Goal: Navigation & Orientation: Find specific page/section

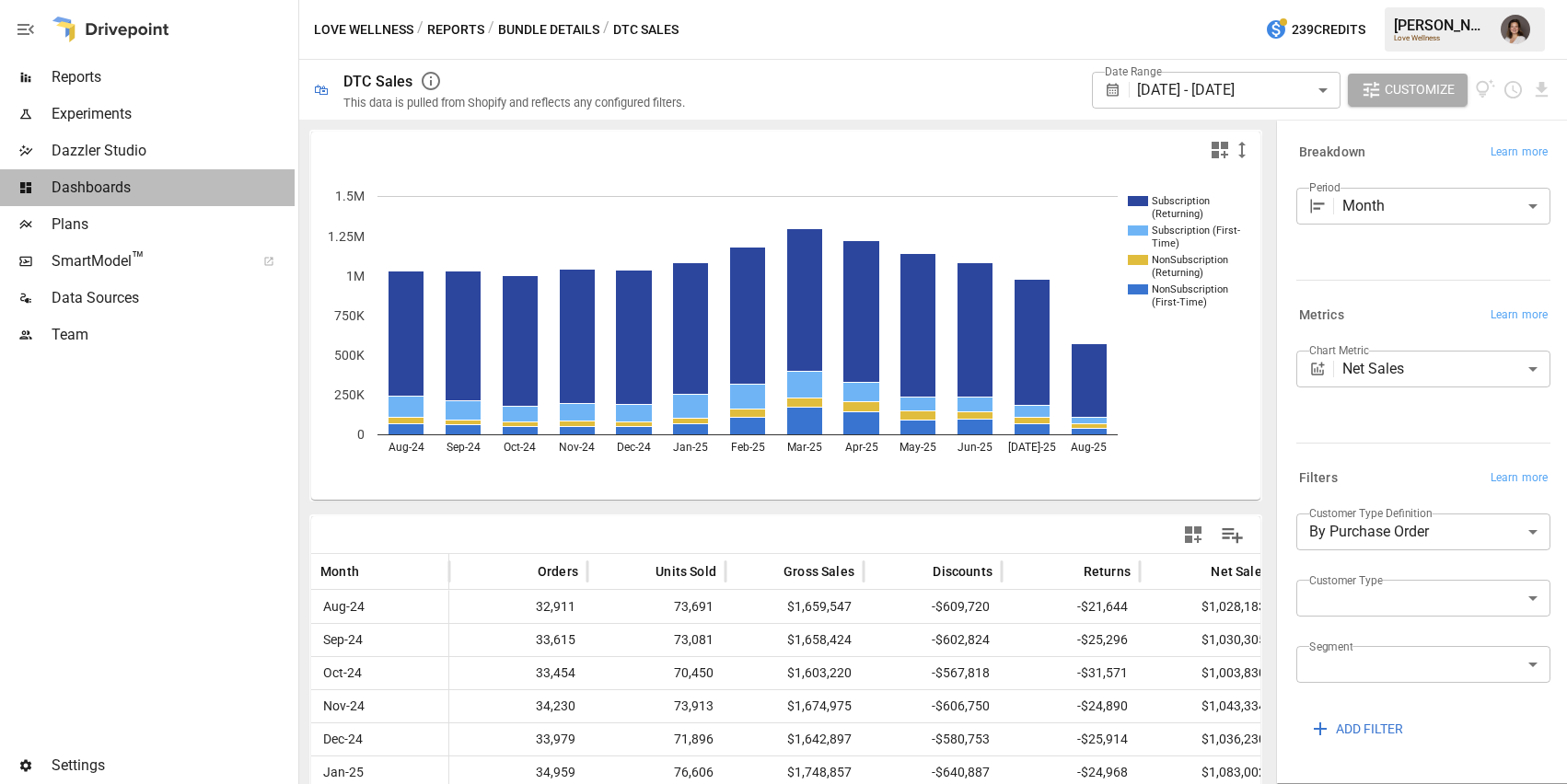
click at [195, 182] on span "Dashboards" at bounding box center [173, 187] width 243 height 22
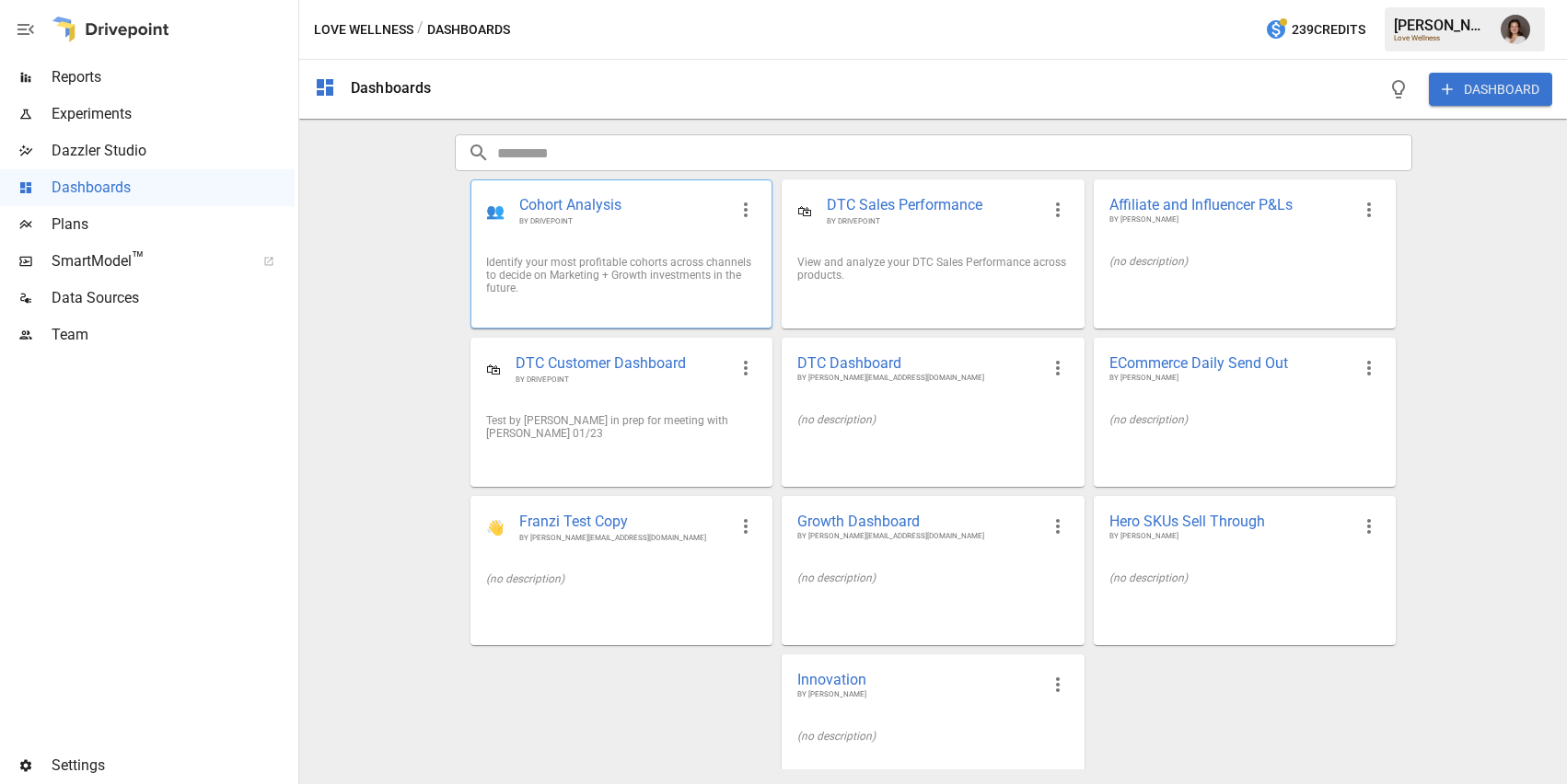
click at [667, 249] on div "Identify your most profitable cohorts across channels to decide on Marketing + …" at bounding box center [622, 274] width 300 height 68
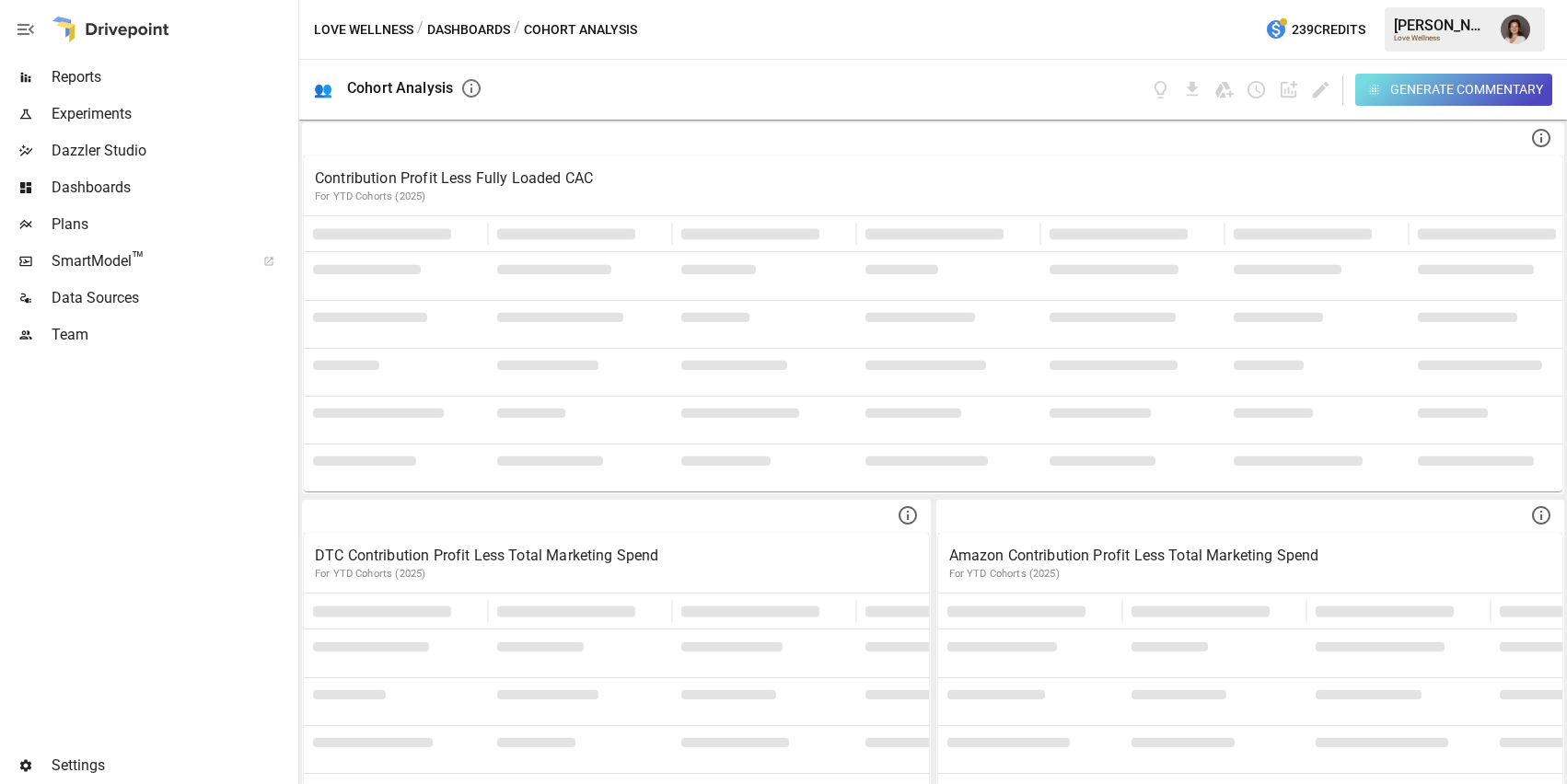
click at [488, 31] on button "Dashboards" at bounding box center [469, 30] width 83 height 23
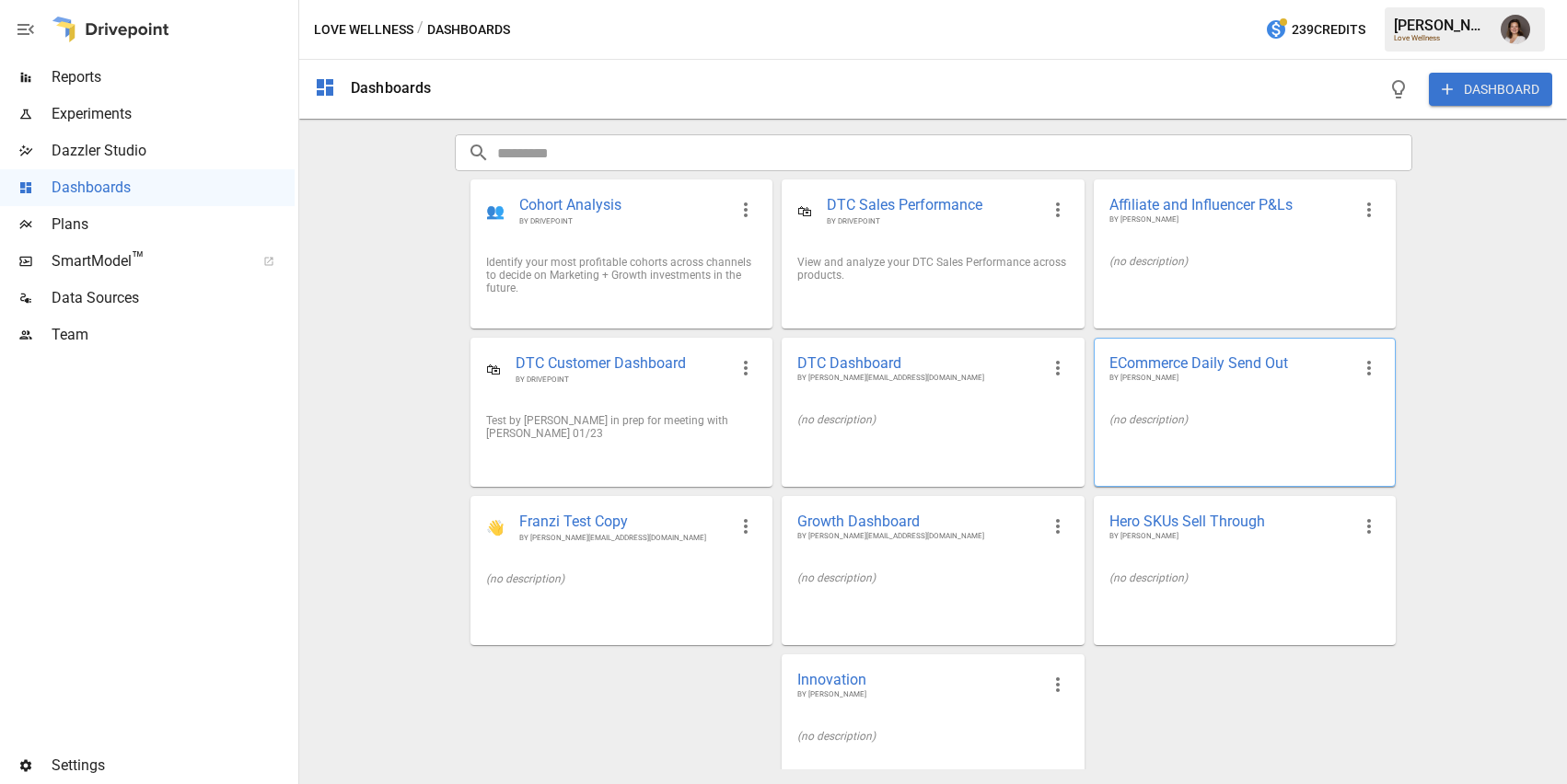
click at [1205, 386] on div "ECommerce Daily Send Out BY MICHAEL CORMACK" at bounding box center [1244, 368] width 300 height 60
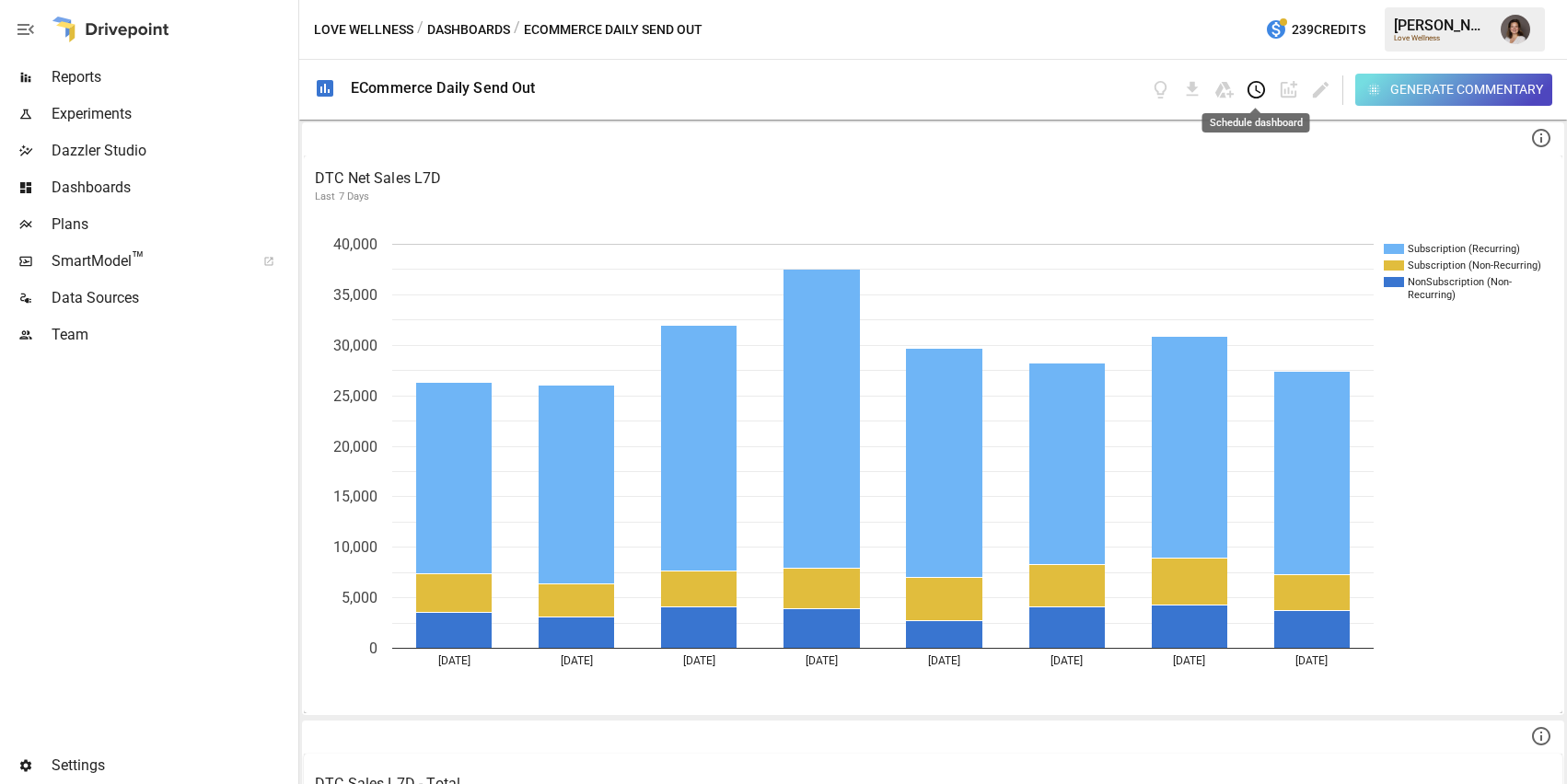
click at [1259, 91] on icon "Schedule dashboard" at bounding box center [1255, 89] width 21 height 21
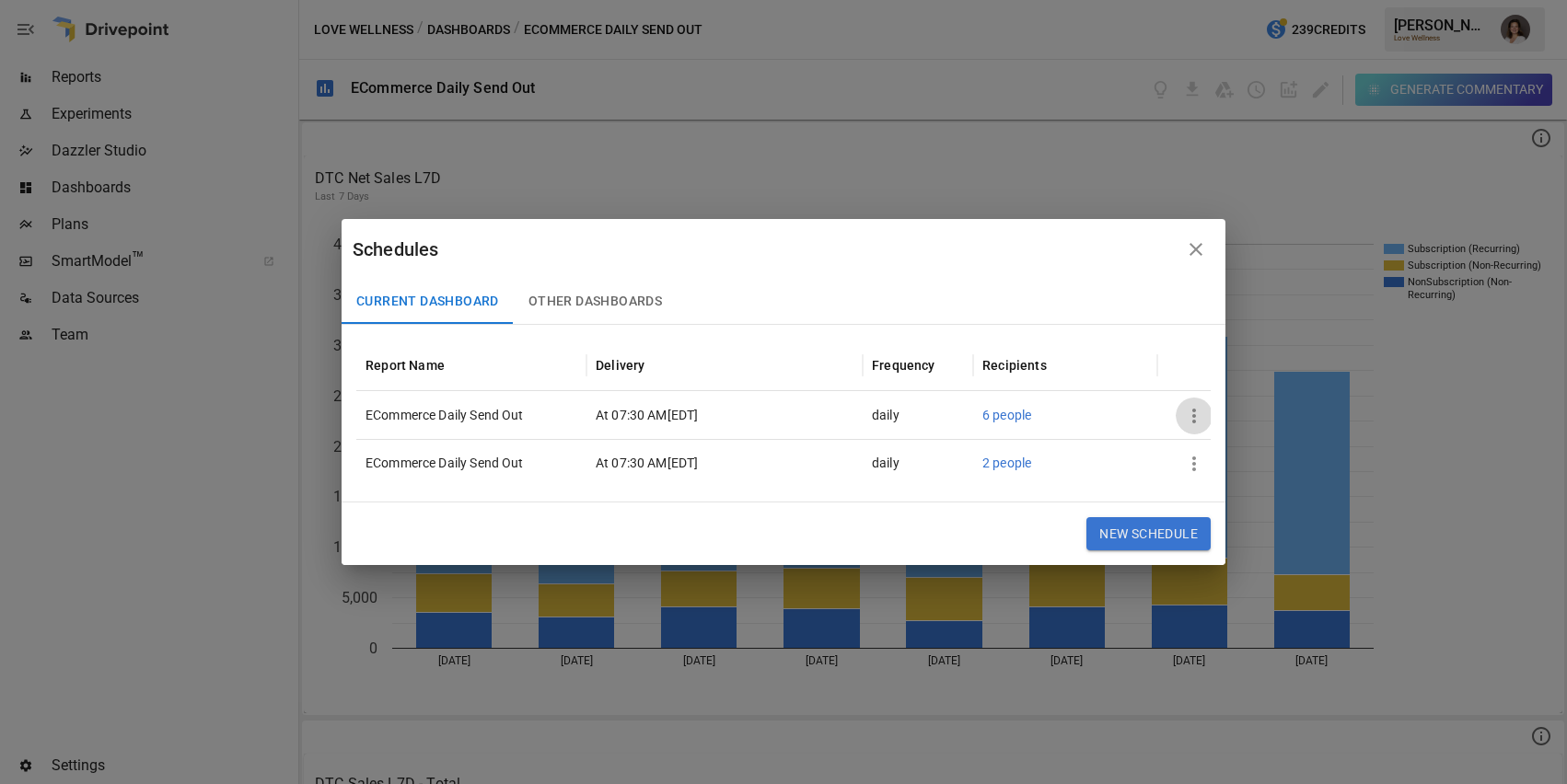
click at [1191, 418] on icon "button" at bounding box center [1194, 416] width 22 height 22
click at [1205, 456] on div "Edit" at bounding box center [1211, 460] width 26 height 22
click at [1181, 343] on div at bounding box center [784, 392] width 1567 height 784
click at [1195, 252] on icon "button" at bounding box center [1196, 249] width 22 height 22
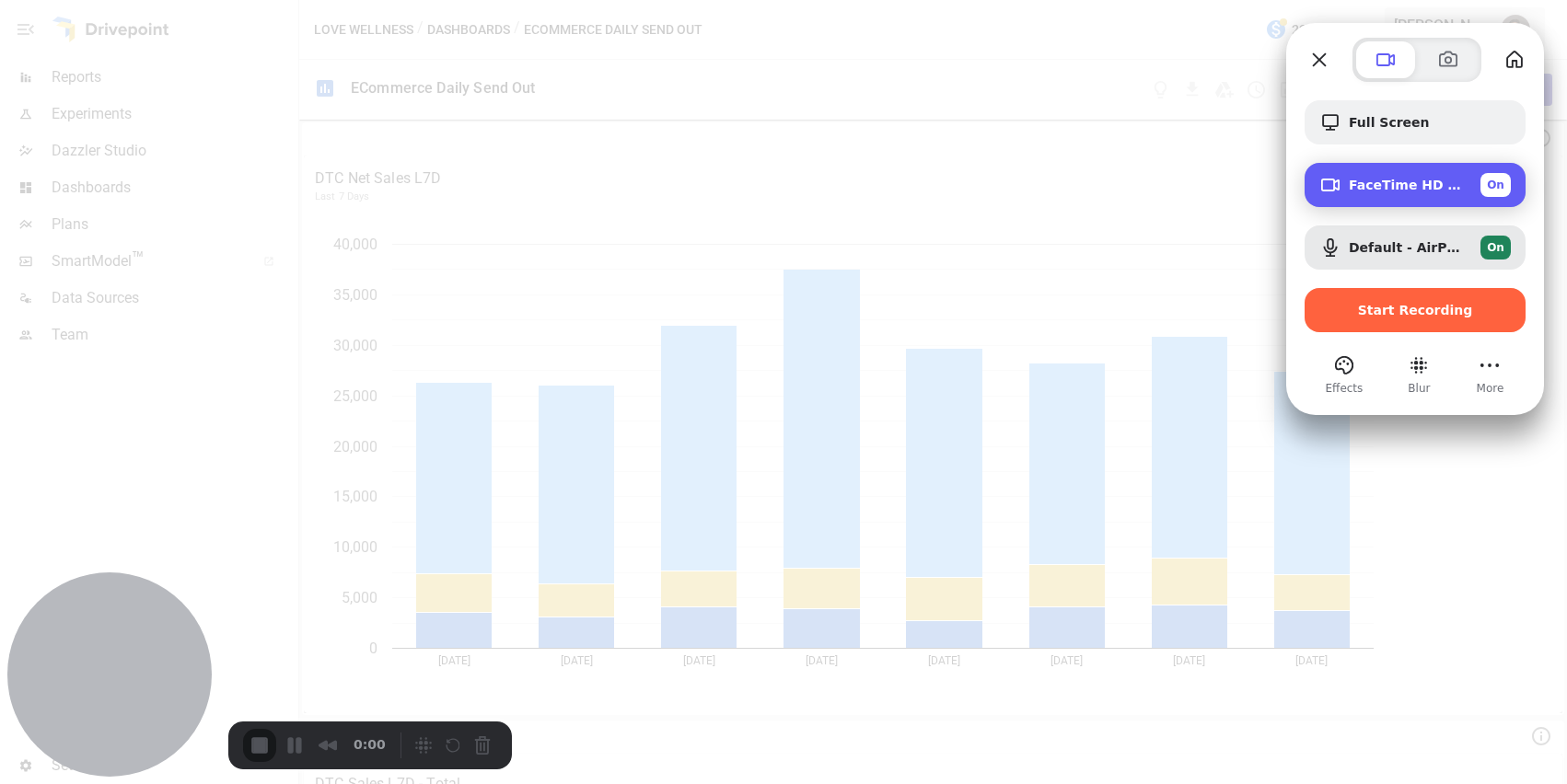
click at [1504, 179] on div "On" at bounding box center [1495, 184] width 31 height 24
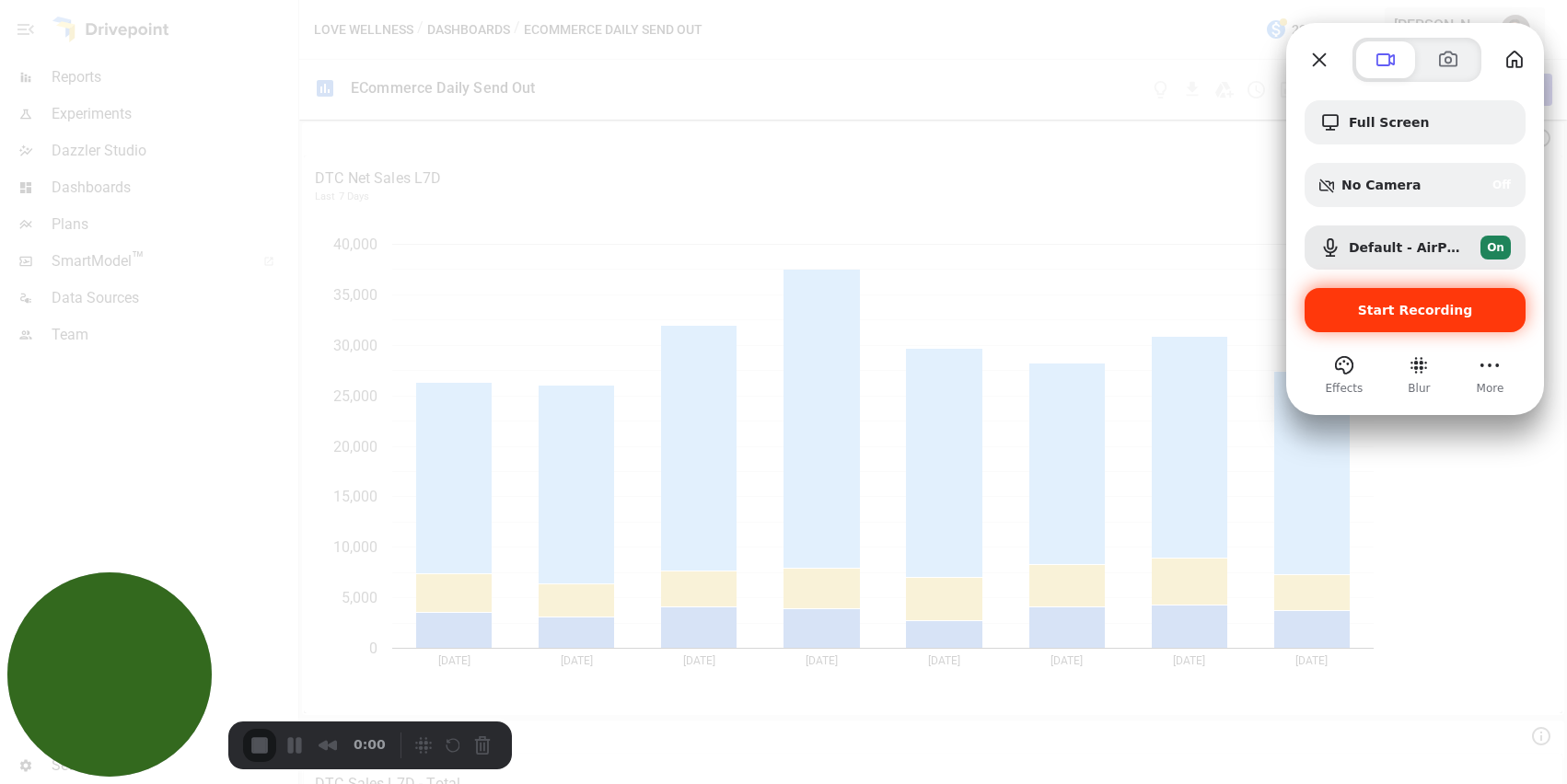
click at [1430, 297] on div "Start Recording" at bounding box center [1415, 310] width 221 height 44
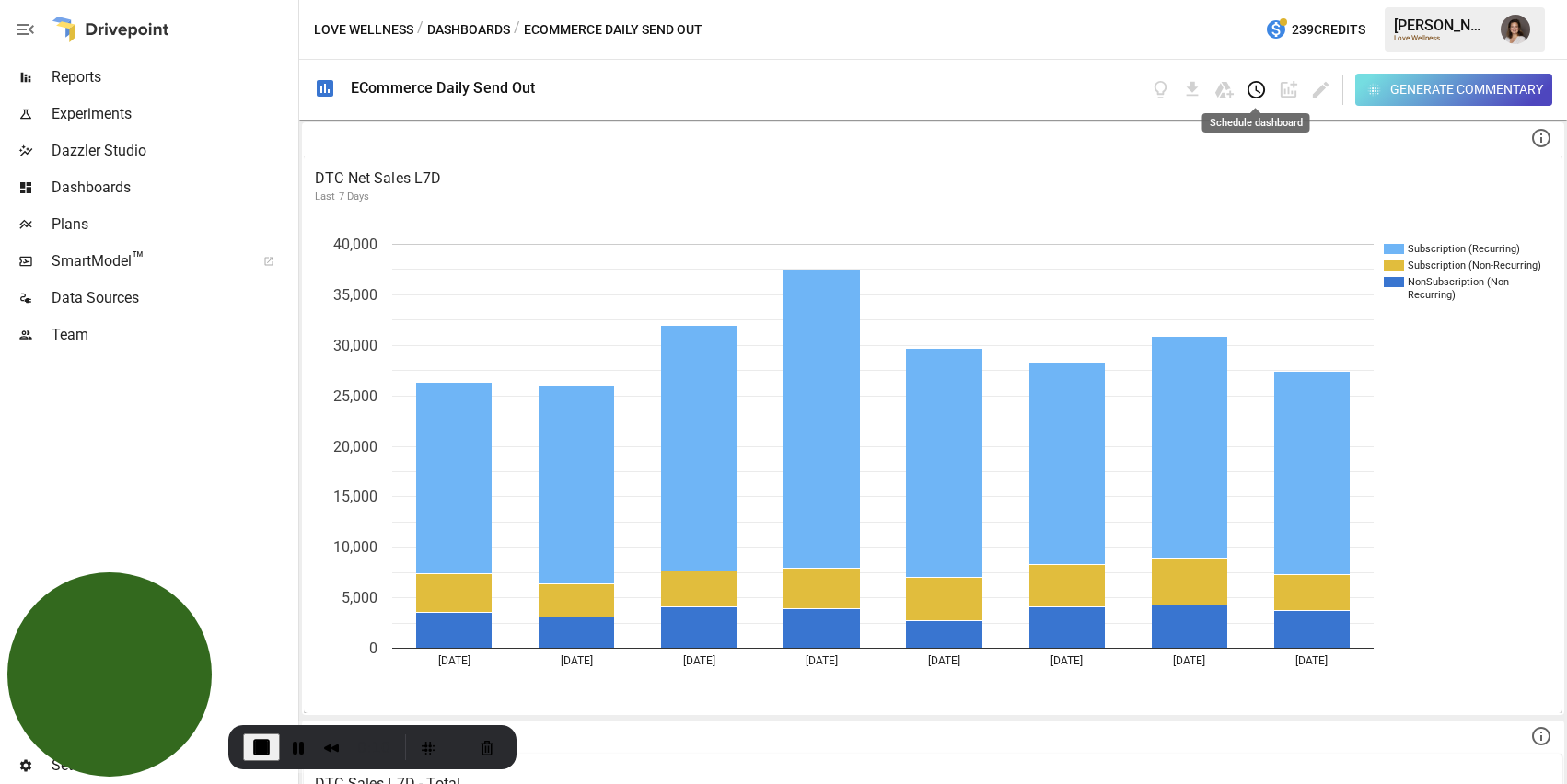
click at [1258, 97] on icon "Schedule dashboard" at bounding box center [1256, 90] width 18 height 18
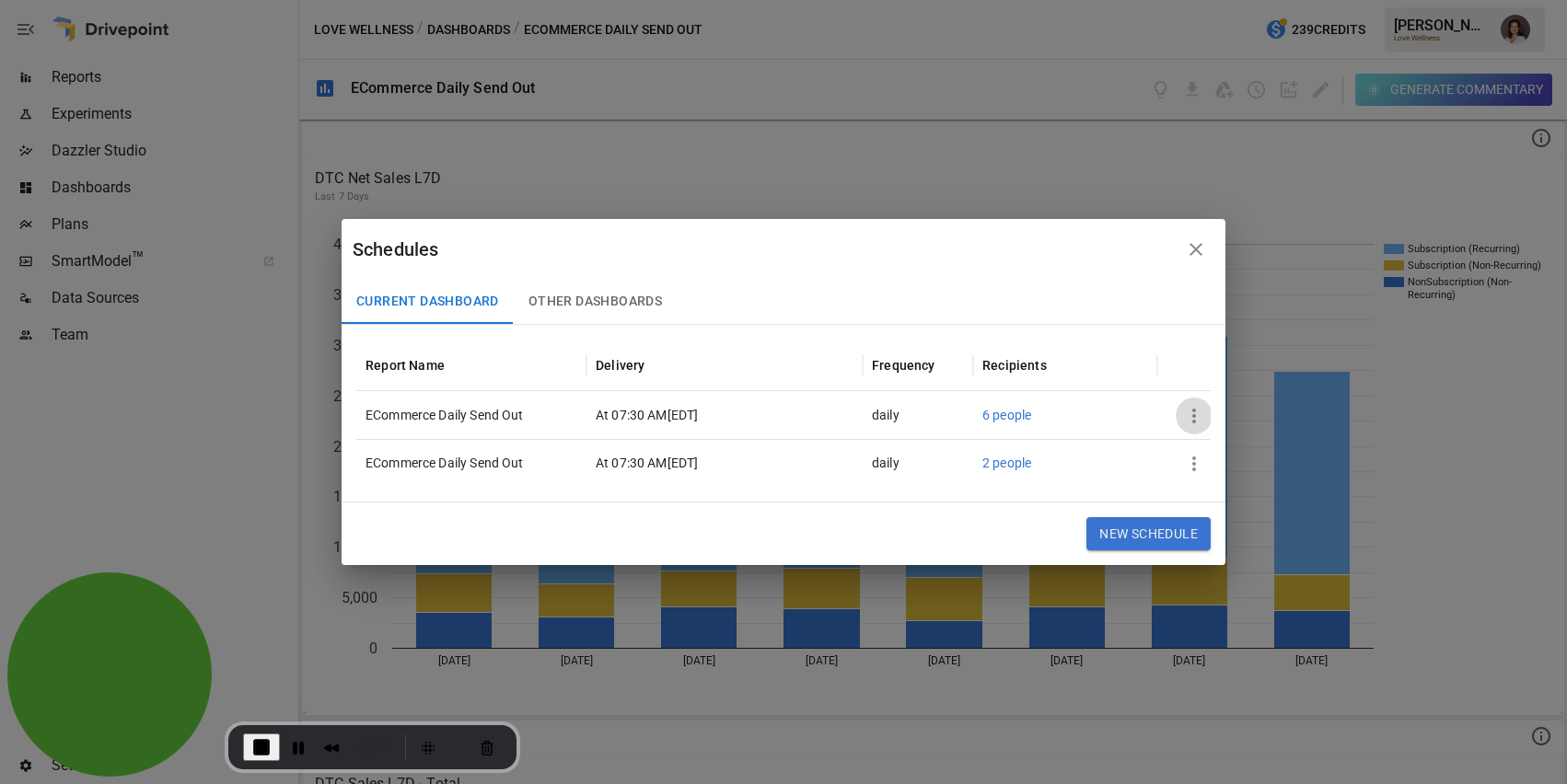
click at [1195, 405] on icon "button" at bounding box center [1194, 416] width 22 height 22
click at [1236, 459] on li "Edit" at bounding box center [1228, 460] width 104 height 36
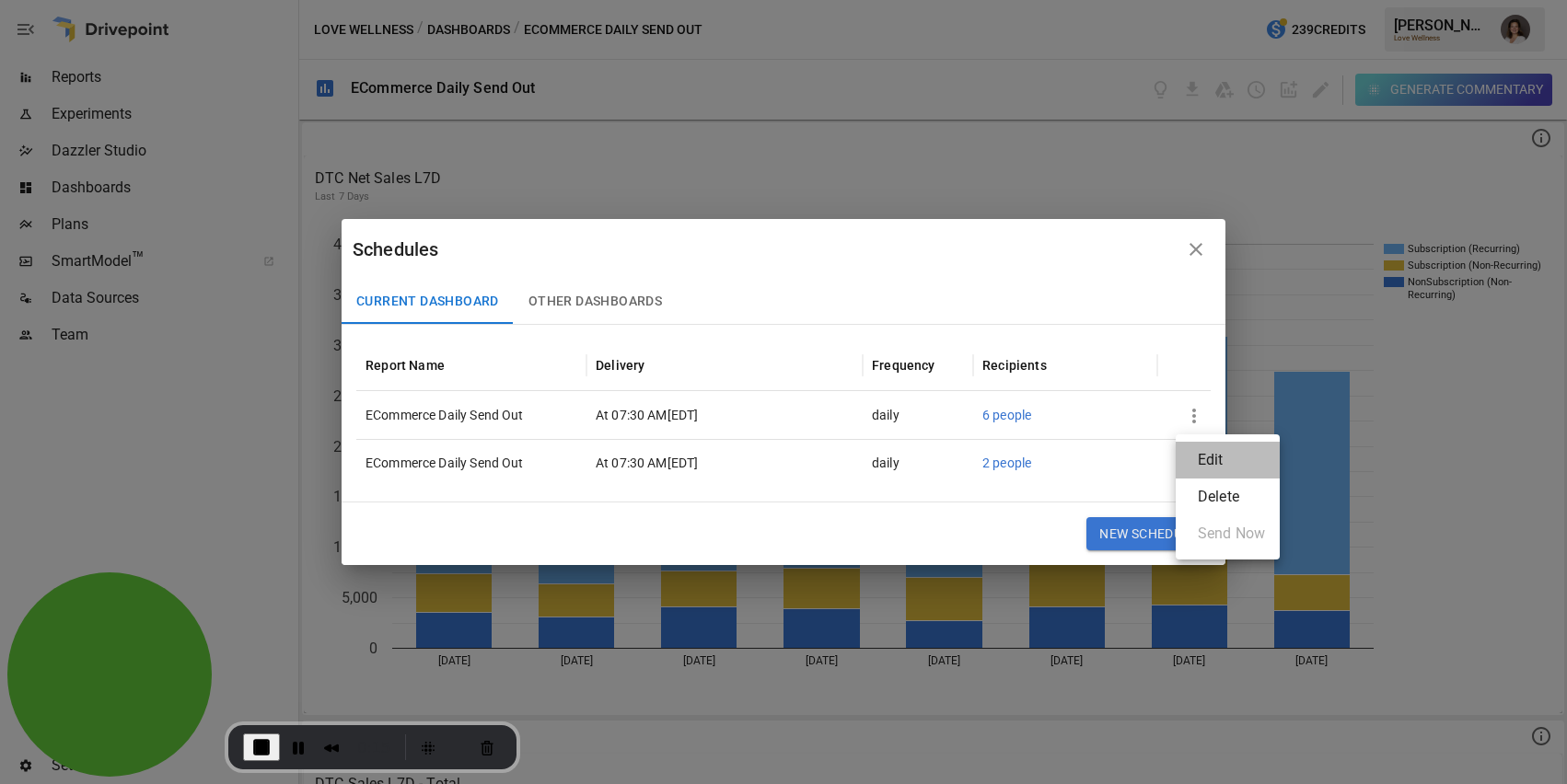
click at [1236, 459] on li "Edit" at bounding box center [1228, 460] width 104 height 36
click at [264, 742] on span "End Recording" at bounding box center [261, 747] width 22 height 22
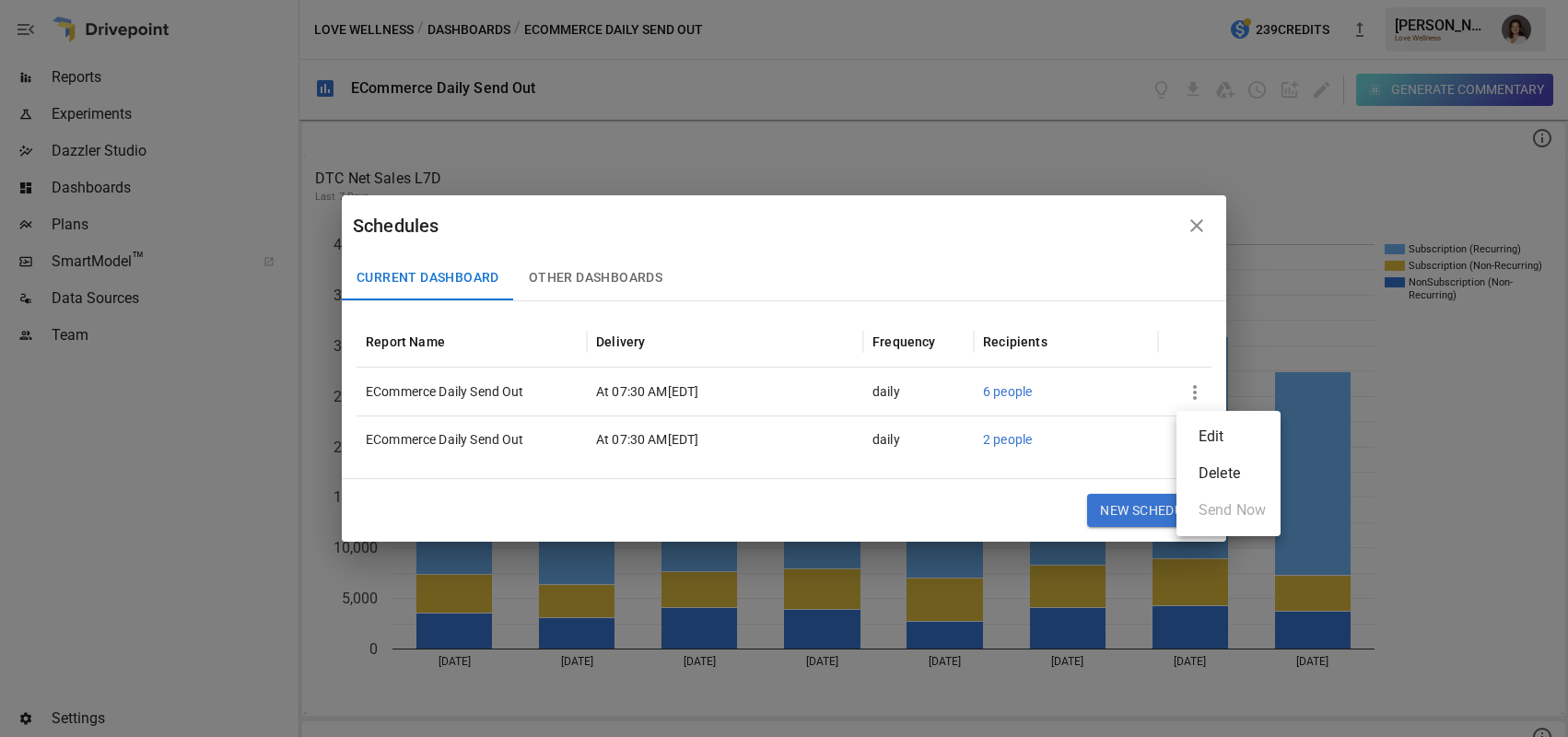
click at [1189, 238] on div at bounding box center [784, 368] width 1568 height 737
click at [1201, 229] on icon "button" at bounding box center [1197, 225] width 13 height 13
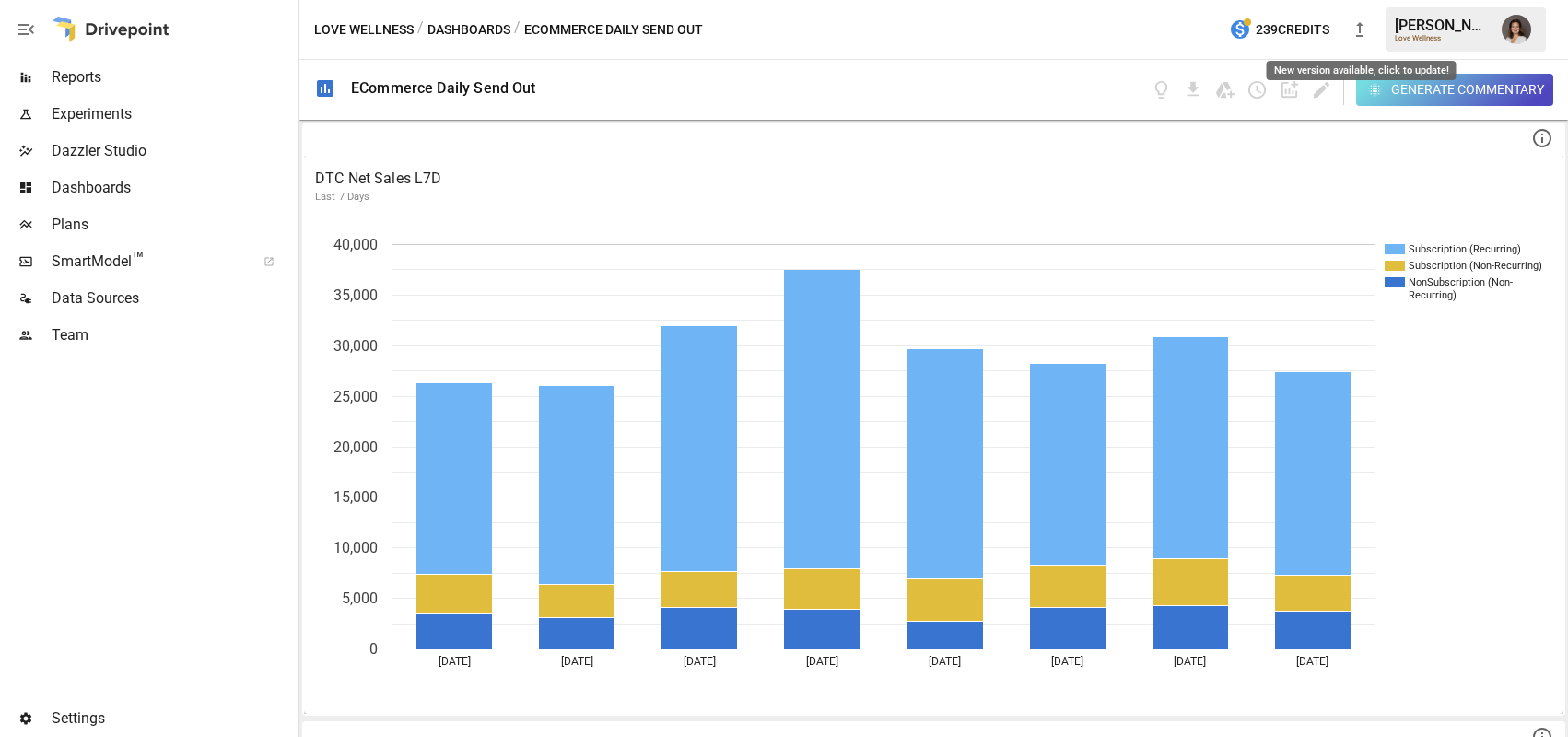
click at [1354, 32] on icon "New version available, click to update!" at bounding box center [1360, 30] width 22 height 22
